Goal: Task Accomplishment & Management: Manage account settings

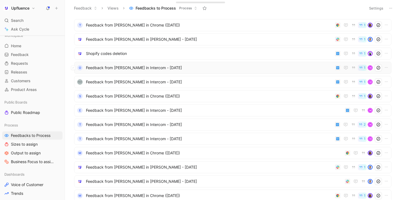
scroll to position [194, 0]
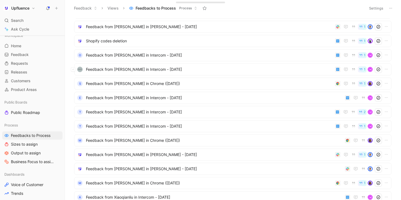
click at [174, 75] on ul "Feedback from Lana Wilson in Intercom - 8/14/2025 1 M I Feedback from Josh Brad…" at bounding box center [232, 95] width 317 height 519
click at [178, 80] on span "Feedback from Max Carter in Chrome (Aug 13, 2025)" at bounding box center [209, 83] width 247 height 7
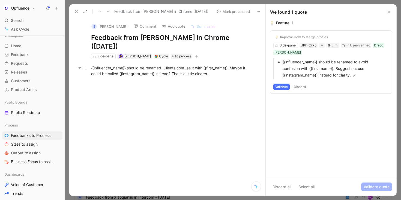
click at [233, 74] on div "{{influencer_name}} should be renamed. Clients confuse it with {{first_name}}. …" at bounding box center [173, 70] width 164 height 11
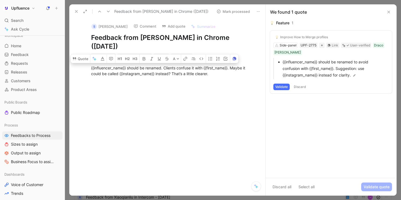
drag, startPoint x: 233, startPoint y: 74, endPoint x: 94, endPoint y: 62, distance: 139.1
click at [94, 62] on div "{{influencer_name}} should be renamed. Clients confuse it with {{first_name}}. …" at bounding box center [173, 70] width 185 height 23
click at [145, 70] on div "{{influencer_name}} should be renamed. Clients confuse it with {{first_name}}. …" at bounding box center [173, 70] width 164 height 11
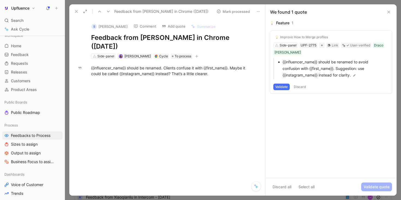
click at [136, 25] on button "Comment" at bounding box center [145, 26] width 28 height 8
click at [106, 11] on icon at bounding box center [108, 11] width 4 height 4
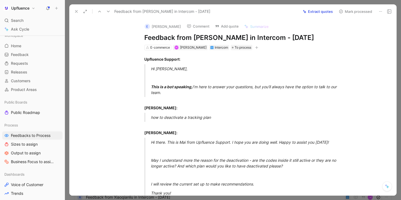
click at [106, 11] on button at bounding box center [109, 12] width 8 height 8
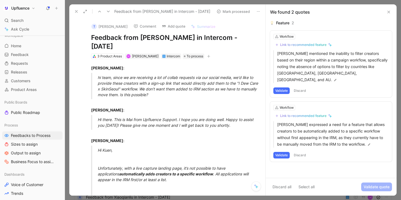
click at [77, 12] on icon at bounding box center [76, 11] width 4 height 4
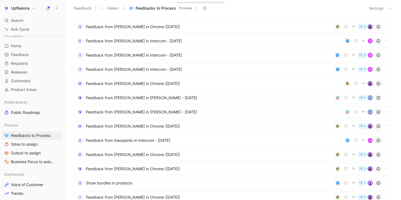
scroll to position [252, 0]
click at [148, 111] on span "Feedback from Nick Vucci in Slack - 8/11/2025" at bounding box center [214, 111] width 257 height 7
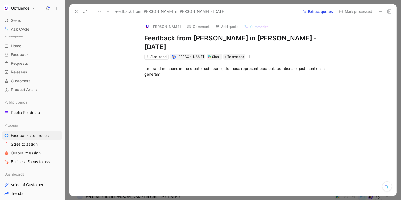
drag, startPoint x: 179, startPoint y: 68, endPoint x: 124, endPoint y: 58, distance: 55.5
click at [124, 59] on div "for brand mentions in the creator side panel, do those represent paid collabora…" at bounding box center [239, 75] width 316 height 33
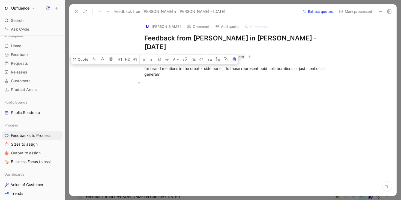
click at [192, 81] on div at bounding box center [238, 84] width 189 height 6
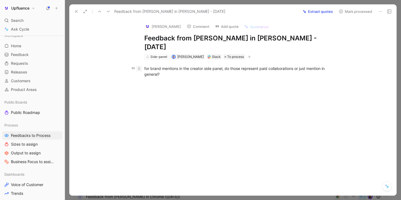
drag, startPoint x: 173, startPoint y: 64, endPoint x: 138, endPoint y: 62, distance: 35.0
click at [138, 64] on p "for brand mentions in the creator side panel, do those represent paid collabora…" at bounding box center [239, 71] width 210 height 15
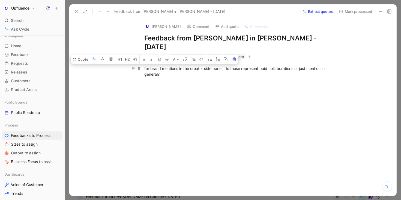
click at [181, 67] on div "for brand mentions in the creator side panel, do those represent paid collabora…" at bounding box center [238, 70] width 189 height 11
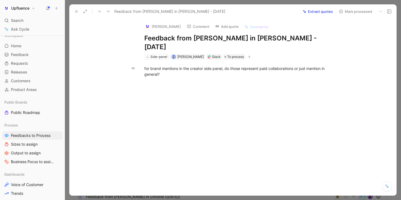
drag, startPoint x: 183, startPoint y: 65, endPoint x: 138, endPoint y: 56, distance: 46.2
click at [138, 64] on p "for brand mentions in the creator side panel, do those represent paid collabora…" at bounding box center [239, 71] width 210 height 15
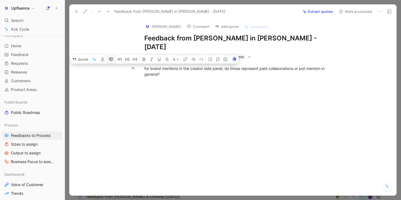
click at [108, 55] on button "button" at bounding box center [111, 59] width 8 height 9
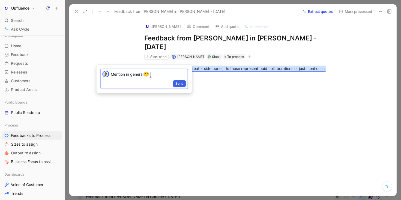
click at [179, 83] on span "Send" at bounding box center [179, 83] width 8 height 5
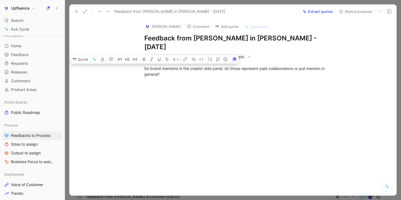
drag, startPoint x: 199, startPoint y: 66, endPoint x: 129, endPoint y: 59, distance: 69.9
click at [129, 59] on div "for brand mentions in the creator side panel, do those represent paid collabora…" at bounding box center [239, 75] width 316 height 33
click at [83, 55] on button "Quote" at bounding box center [80, 59] width 19 height 9
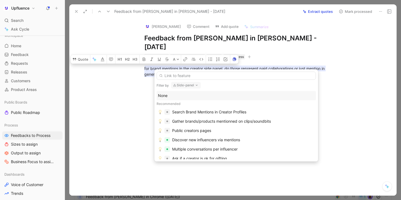
click at [195, 85] on icon "button" at bounding box center [197, 85] width 4 height 4
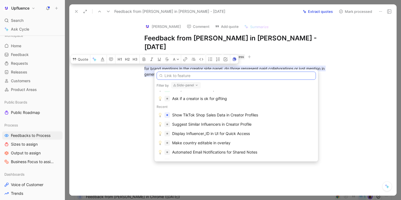
scroll to position [60, 0]
click at [188, 84] on button "Side-panel" at bounding box center [186, 85] width 30 height 7
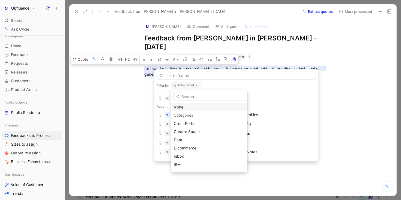
click at [186, 105] on div "None" at bounding box center [209, 107] width 71 height 7
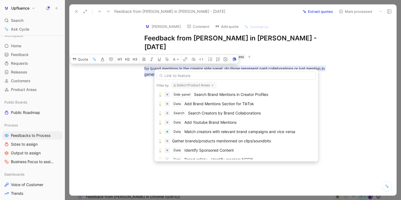
scroll to position [97, 0]
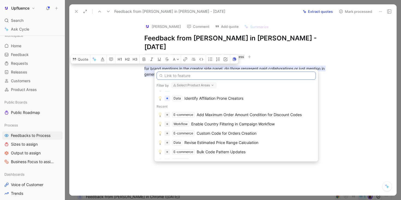
click at [190, 75] on input "text" at bounding box center [236, 75] width 159 height 8
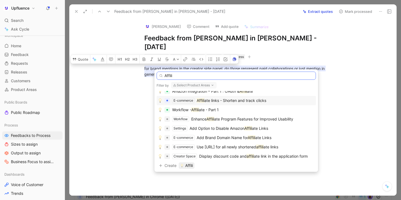
scroll to position [0, 0]
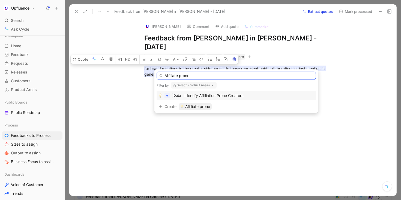
type input "Affiliate prone"
click at [248, 95] on div "Data Identify Affiliation Prone Creators" at bounding box center [236, 95] width 157 height 7
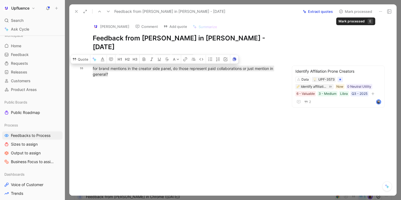
click at [357, 10] on button "Mark processed" at bounding box center [355, 12] width 38 height 8
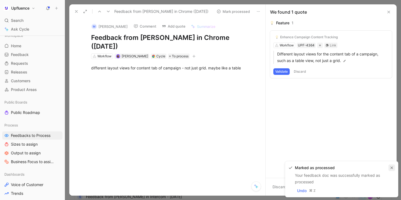
click at [389, 168] on button "button" at bounding box center [392, 167] width 7 height 7
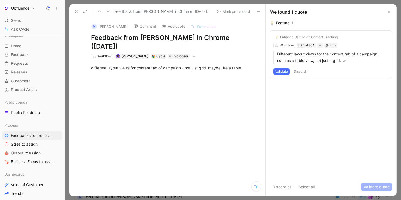
click at [106, 12] on button at bounding box center [109, 12] width 8 height 8
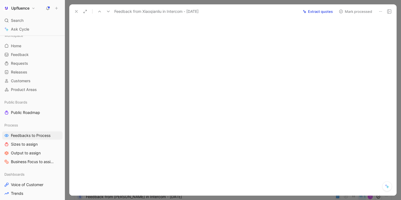
scroll to position [1231, 0]
drag, startPoint x: 209, startPoint y: 52, endPoint x: 265, endPoint y: 62, distance: 56.5
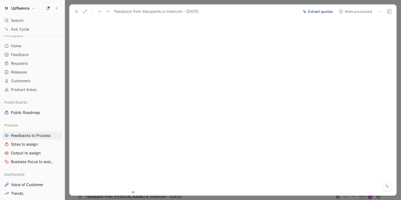
drag, startPoint x: 150, startPoint y: 115, endPoint x: 295, endPoint y: 118, distance: 145.5
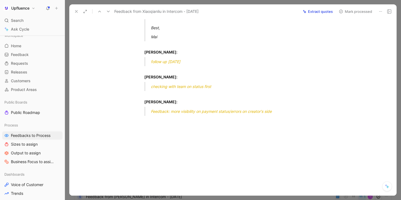
drag, startPoint x: 284, startPoint y: 117, endPoint x: 127, endPoint y: 114, distance: 157.7
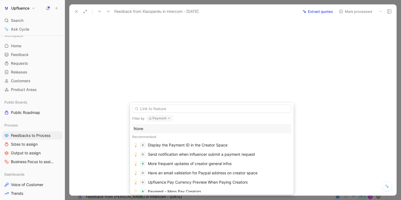
click at [161, 116] on button "Payment" at bounding box center [160, 118] width 26 height 7
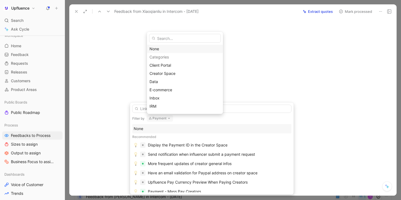
click at [156, 49] on div "None" at bounding box center [185, 49] width 71 height 7
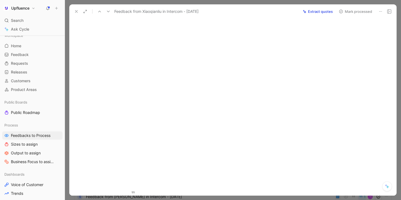
drag, startPoint x: 171, startPoint y: 115, endPoint x: 279, endPoint y: 114, distance: 107.2
copy span "more visibility on payment status/errors on creator's side"
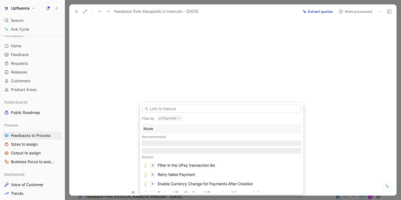
click at [176, 119] on button "Payment" at bounding box center [170, 118] width 26 height 7
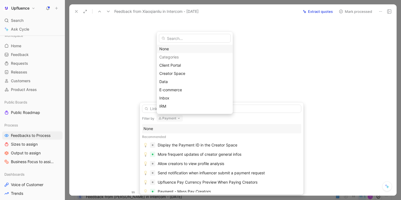
click at [173, 48] on div "None" at bounding box center [194, 49] width 71 height 7
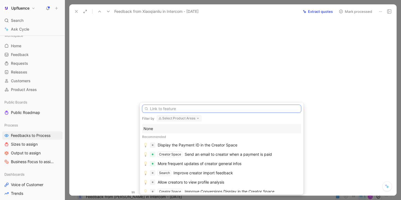
click at [184, 110] on input "text" at bounding box center [221, 109] width 159 height 8
paste input "more visibility on payment status/errors on creator's side"
type input "more visibility on payment status/errors on creator's side"
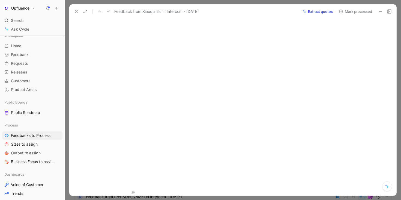
drag, startPoint x: 171, startPoint y: 115, endPoint x: 277, endPoint y: 113, distance: 105.3
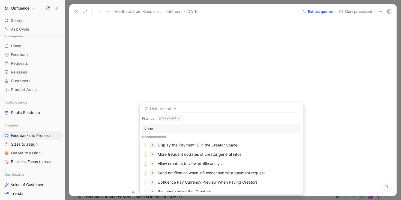
click at [170, 118] on button "Payment" at bounding box center [170, 118] width 26 height 7
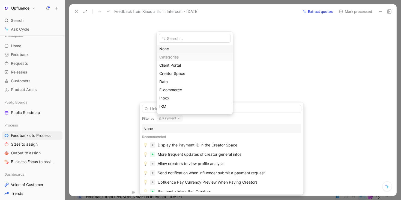
click at [173, 47] on div "None" at bounding box center [194, 49] width 71 height 7
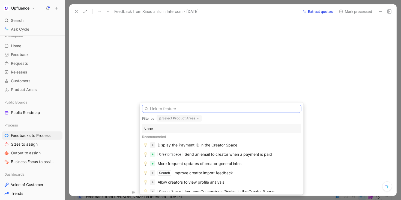
click at [178, 108] on input "text" at bounding box center [221, 109] width 159 height 8
paste input "more visibility on payment status/errors on creator's side"
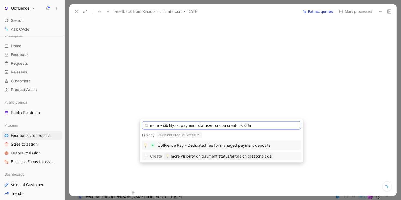
type input "more visibility on payment status/errors on creator's side"
click at [211, 156] on span "more visibility on payment status/errors on creator's side" at bounding box center [221, 156] width 101 height 7
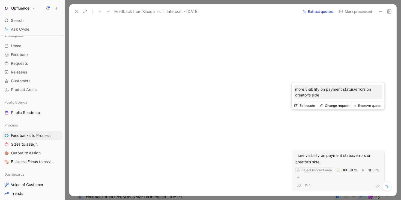
click at [309, 167] on div "Select Product Area" at bounding box center [317, 169] width 31 height 5
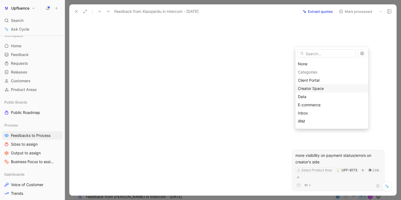
click at [313, 87] on span "Creator Space" at bounding box center [311, 88] width 26 height 5
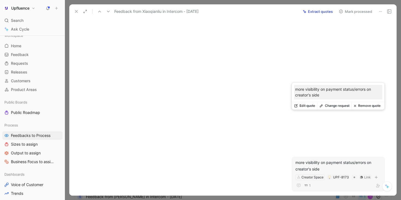
click at [312, 159] on div "more visibility on payment status/errors on creator's side" at bounding box center [339, 165] width 86 height 13
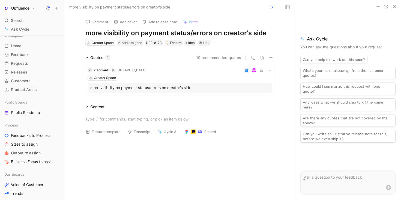
click at [89, 32] on h1 "more visibility on payment status/errors on creator's side" at bounding box center [179, 33] width 189 height 9
drag, startPoint x: 191, startPoint y: 32, endPoint x: 213, endPoint y: 32, distance: 21.8
click at [214, 32] on h1 "More visibility on payment status/errors on creator's side" at bounding box center [179, 33] width 189 height 9
click at [227, 32] on h1 "More visibility on payment status/errors on creator's side" at bounding box center [179, 33] width 189 height 9
click at [232, 56] on button "10 recommended quotes" at bounding box center [218, 57] width 45 height 7
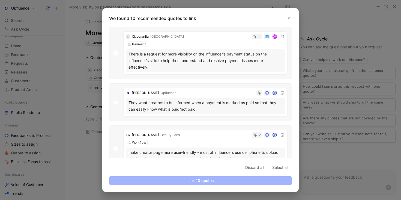
click at [224, 68] on div "There is a request for more visibility on the influencer's payment status on th…" at bounding box center [206, 61] width 154 height 20
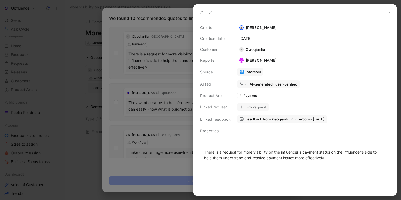
click at [181, 51] on div at bounding box center [200, 100] width 401 height 200
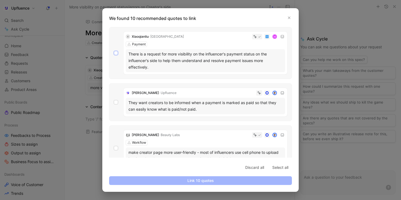
click at [117, 53] on icon at bounding box center [116, 53] width 2 height 2
click at [114, 51] on input "checkbox" at bounding box center [114, 51] width 0 height 0
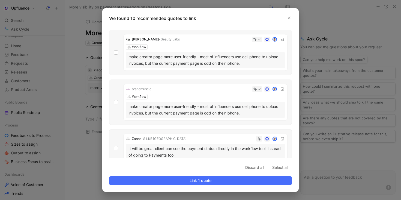
scroll to position [104, 0]
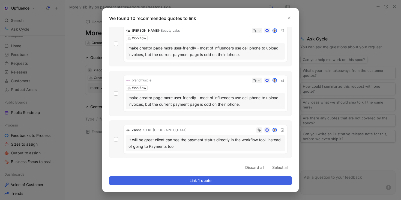
click at [192, 180] on span "Link 1 quote" at bounding box center [201, 180] width 174 height 7
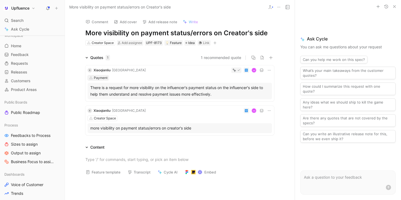
click at [104, 77] on div "Payment" at bounding box center [101, 77] width 14 height 5
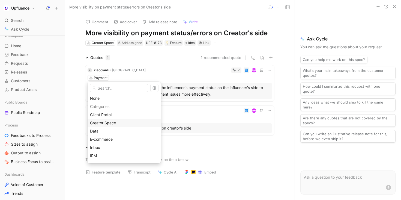
click at [114, 121] on span "Creator Space" at bounding box center [103, 122] width 26 height 5
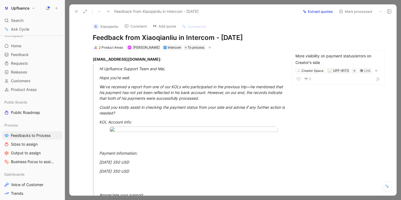
click at [347, 13] on button "Mark processed" at bounding box center [355, 12] width 38 height 8
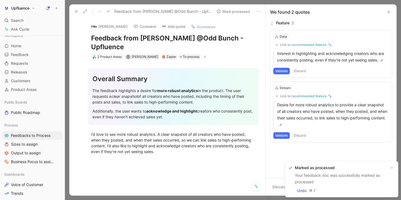
click at [112, 10] on div "Feedback from Madi Borland @Odd Bunch - Upfluence" at bounding box center [142, 11] width 140 height 9
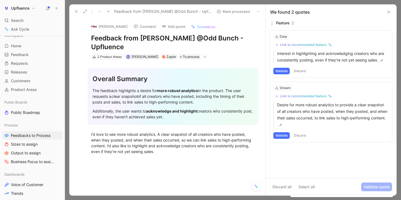
click at [106, 12] on button at bounding box center [109, 12] width 8 height 8
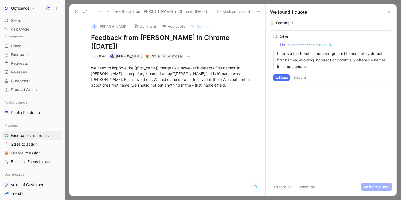
click at [106, 13] on icon at bounding box center [108, 11] width 4 height 4
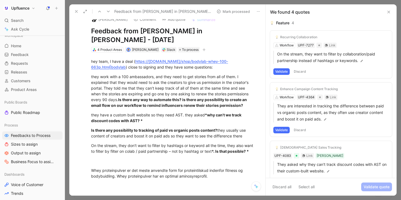
scroll to position [8, 0]
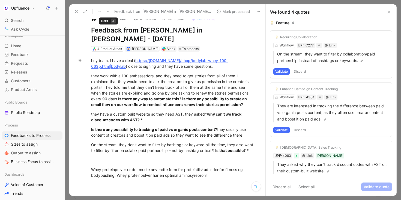
click at [108, 11] on icon at bounding box center [108, 11] width 4 height 4
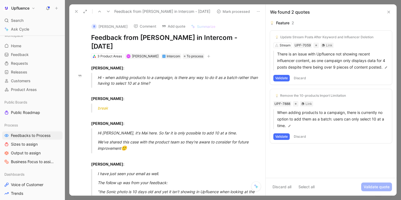
click at [108, 11] on icon at bounding box center [108, 11] width 4 height 4
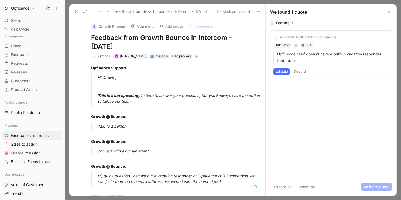
click at [78, 13] on icon at bounding box center [76, 11] width 4 height 4
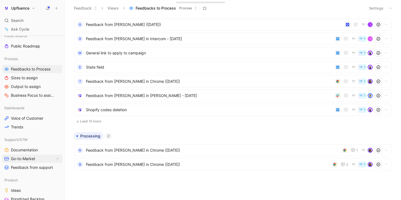
scroll to position [130, 0]
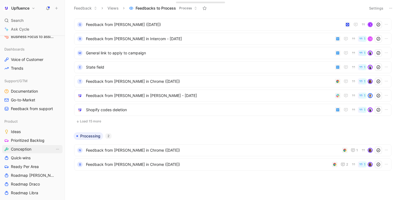
click at [34, 150] on link "Conception" at bounding box center [32, 149] width 60 height 8
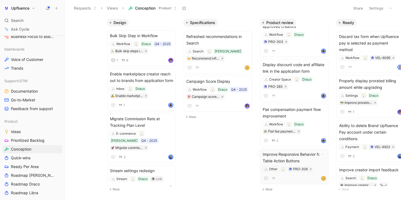
scroll to position [0, 131]
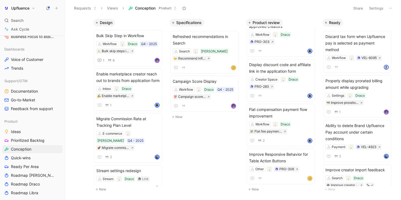
click at [47, 7] on icon at bounding box center [48, 8] width 4 height 4
click at [30, 112] on link "Feedback from support" at bounding box center [32, 109] width 60 height 8
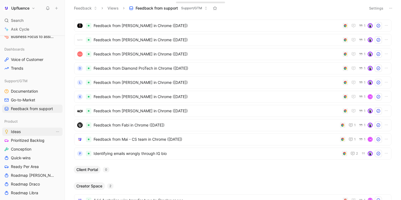
scroll to position [176, 0]
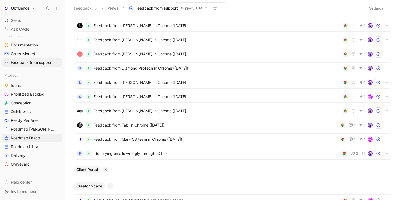
click at [32, 139] on span "Roadmap Draco" at bounding box center [25, 137] width 29 height 5
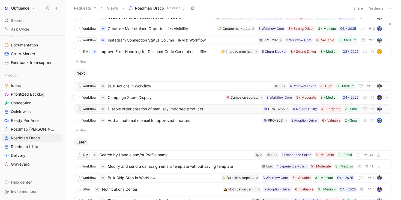
scroll to position [32, 0]
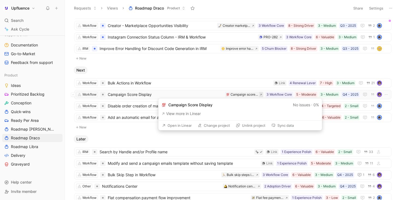
click at [260, 94] on icon at bounding box center [261, 95] width 2 height 2
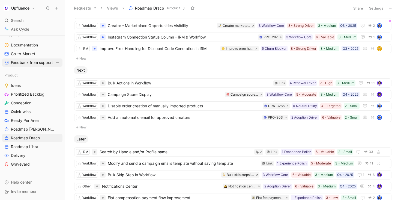
click at [37, 60] on span "Feedback from support" at bounding box center [32, 62] width 42 height 5
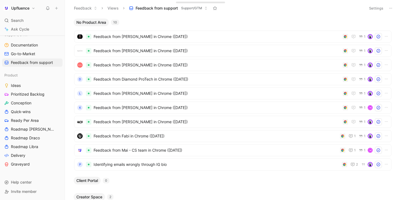
click at [376, 7] on button "Settings" at bounding box center [376, 8] width 19 height 8
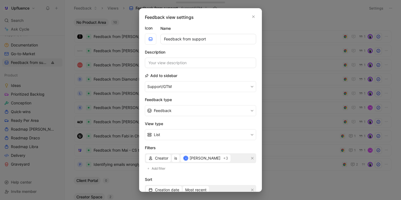
click at [254, 16] on div "Feedback view settings Icon Name Feedback from support Description Add to sideb…" at bounding box center [200, 99] width 123 height 183
click at [193, 157] on div "B Brandon" at bounding box center [201, 158] width 37 height 7
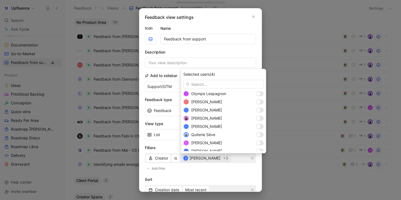
scroll to position [306, 0]
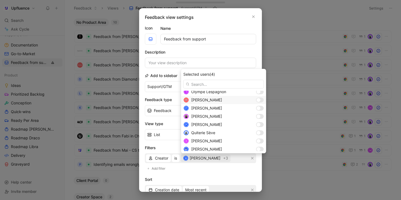
click at [257, 100] on div at bounding box center [259, 100] width 4 height 4
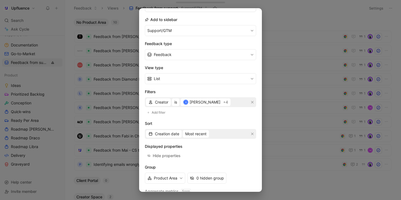
scroll to position [76, 0]
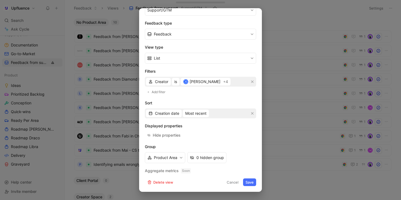
click at [244, 179] on button "Save" at bounding box center [249, 182] width 13 height 8
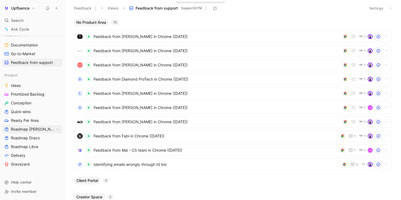
click at [27, 126] on link "Roadmap [PERSON_NAME]" at bounding box center [32, 129] width 60 height 8
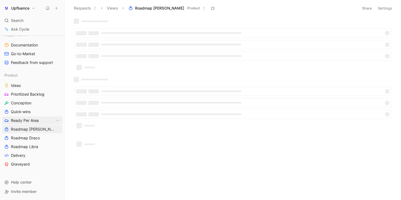
click at [29, 120] on span "Ready Per Area" at bounding box center [25, 120] width 28 height 5
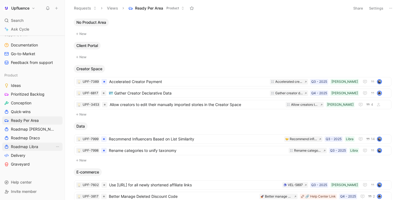
click at [37, 148] on span "Roadmap Libra" at bounding box center [24, 146] width 27 height 5
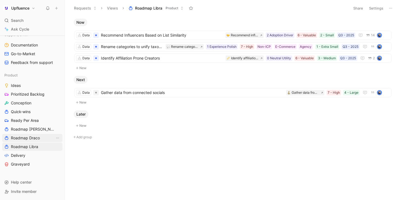
click at [26, 136] on span "Roadmap Draco" at bounding box center [25, 137] width 29 height 5
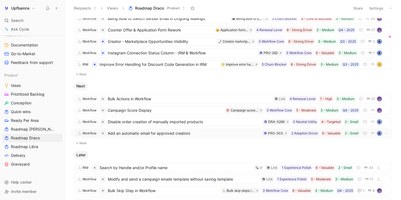
scroll to position [17, 0]
click at [286, 122] on icon at bounding box center [287, 121] width 2 height 2
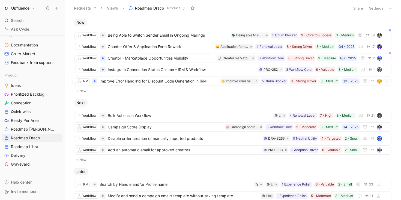
scroll to position [0, 0]
click at [187, 127] on span "Campaign Score Display" at bounding box center [165, 127] width 115 height 7
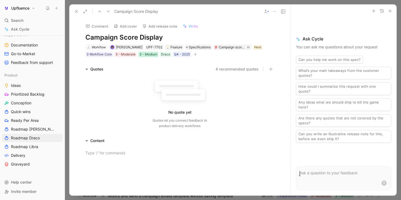
click at [150, 55] on div "3 - Medium" at bounding box center [148, 54] width 18 height 5
click at [123, 55] on div "5 - Moderate" at bounding box center [126, 54] width 20 height 5
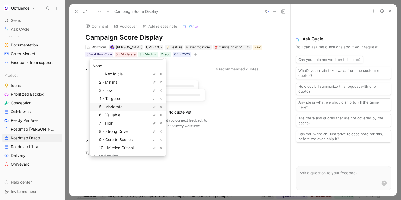
scroll to position [12, 0]
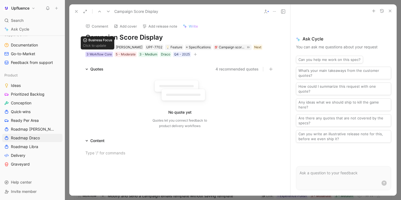
click at [103, 54] on div "3 Workflow Core" at bounding box center [98, 54] width 25 height 5
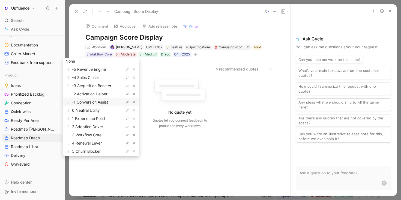
scroll to position [18, 0]
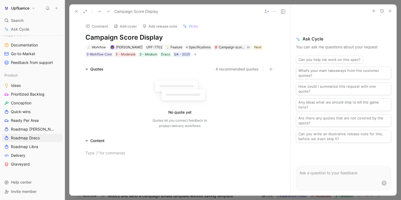
click at [75, 11] on use at bounding box center [76, 11] width 2 height 2
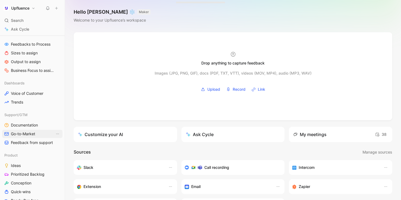
scroll to position [105, 0]
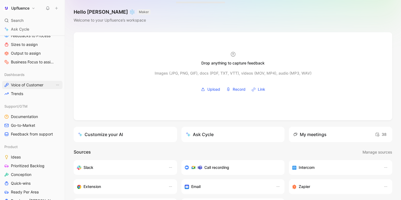
click at [33, 85] on span "Voice of Customer" at bounding box center [27, 84] width 32 height 5
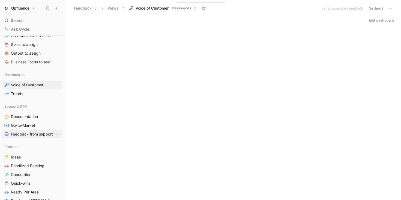
click at [40, 132] on span "Feedback from support" at bounding box center [32, 133] width 42 height 5
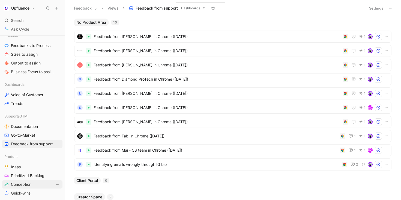
scroll to position [87, 0]
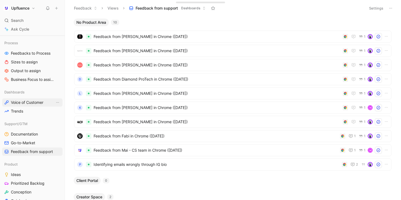
click at [35, 99] on link "Voice of Customer" at bounding box center [32, 102] width 60 height 8
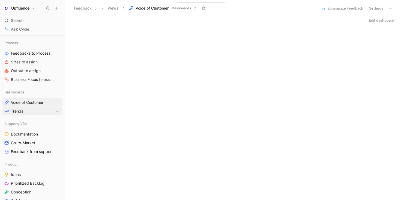
click at [33, 109] on link "Trends" at bounding box center [32, 111] width 60 height 8
